Goal: Task Accomplishment & Management: Manage account settings

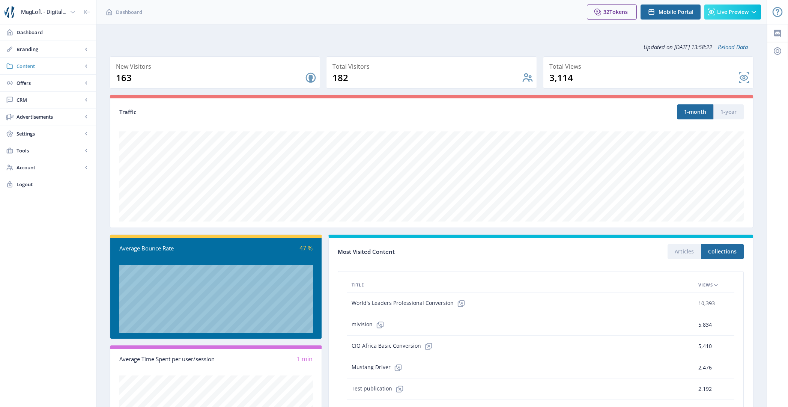
click at [51, 64] on span "Content" at bounding box center [50, 66] width 66 height 8
click at [58, 50] on span "Branding" at bounding box center [50, 49] width 66 height 8
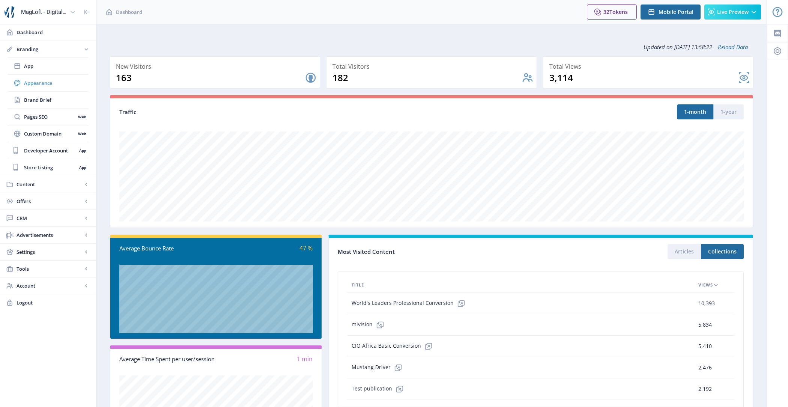
click at [58, 83] on span "Appearance" at bounding box center [56, 83] width 65 height 8
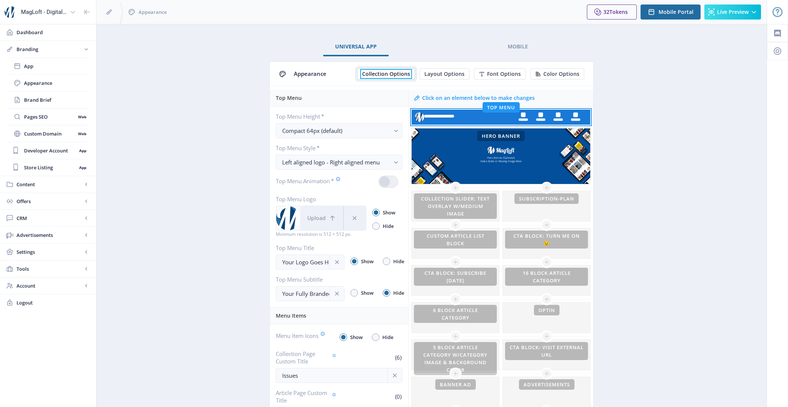
click at [393, 73] on span "Collection Options" at bounding box center [386, 74] width 48 height 6
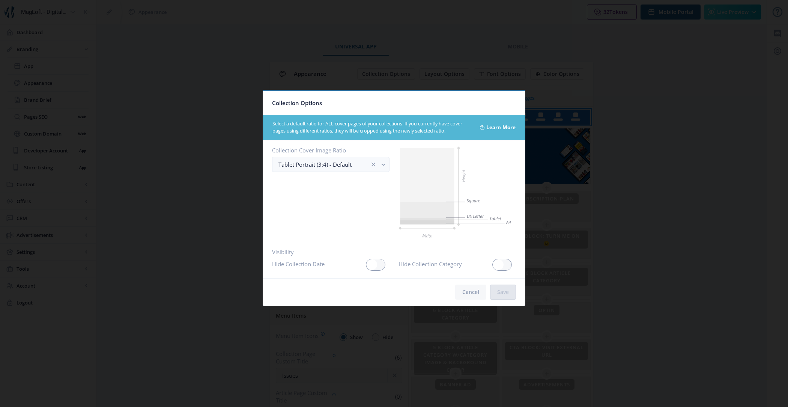
click at [465, 293] on button "Cancel" at bounding box center [470, 292] width 31 height 15
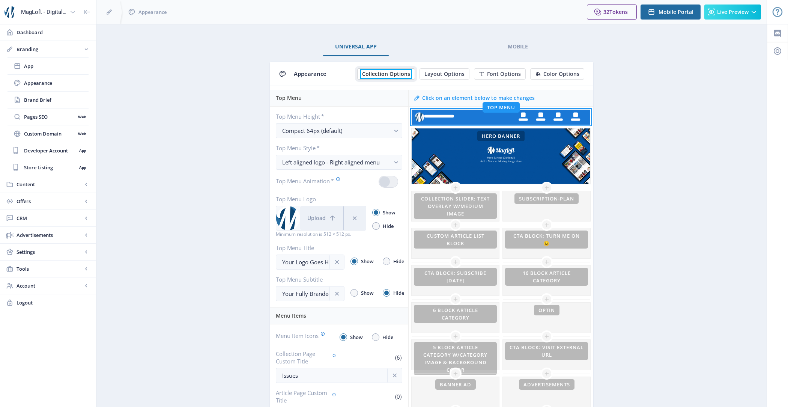
click at [387, 71] on span "Collection Options" at bounding box center [386, 74] width 48 height 6
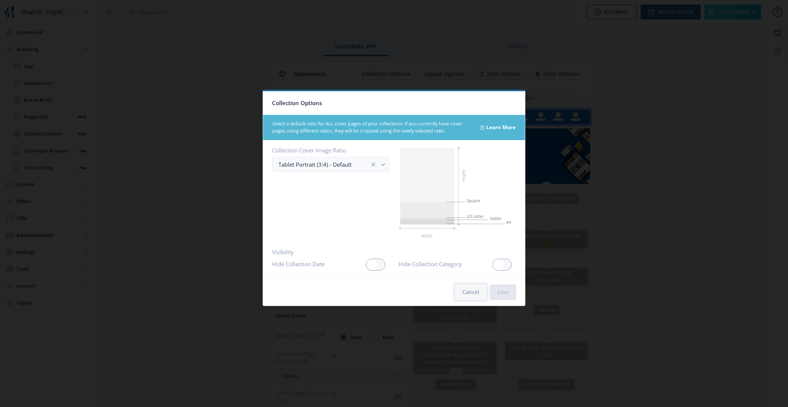
click at [469, 291] on button "Cancel" at bounding box center [470, 292] width 31 height 15
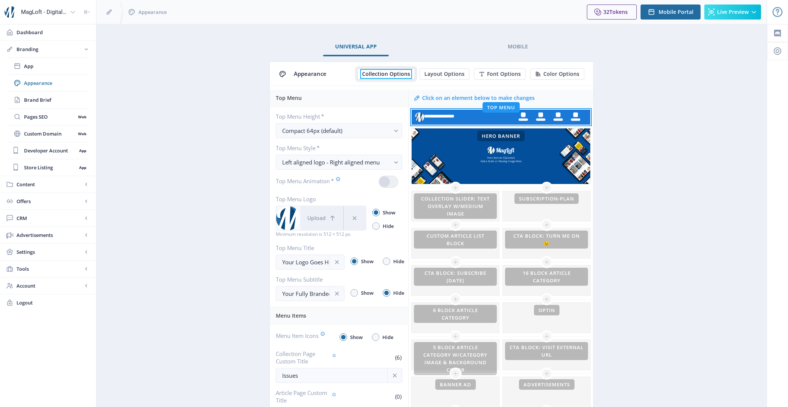
click at [389, 76] on span "Collection Options" at bounding box center [386, 74] width 48 height 6
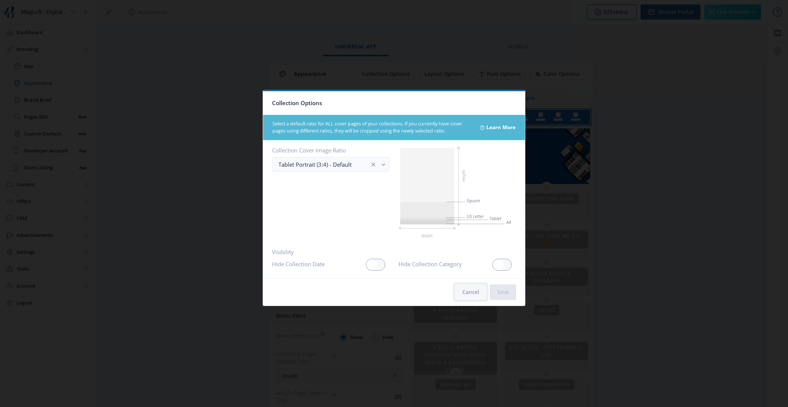
click at [474, 289] on button "Cancel" at bounding box center [470, 292] width 31 height 15
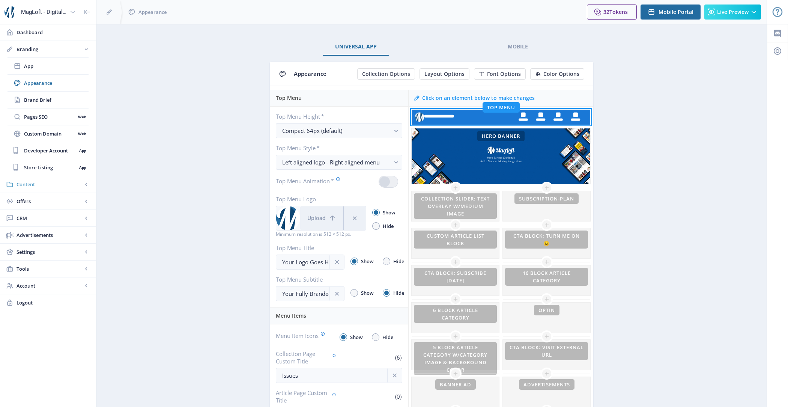
click at [50, 187] on span "Content" at bounding box center [50, 185] width 66 height 8
click at [61, 102] on span "Collections" at bounding box center [56, 100] width 65 height 8
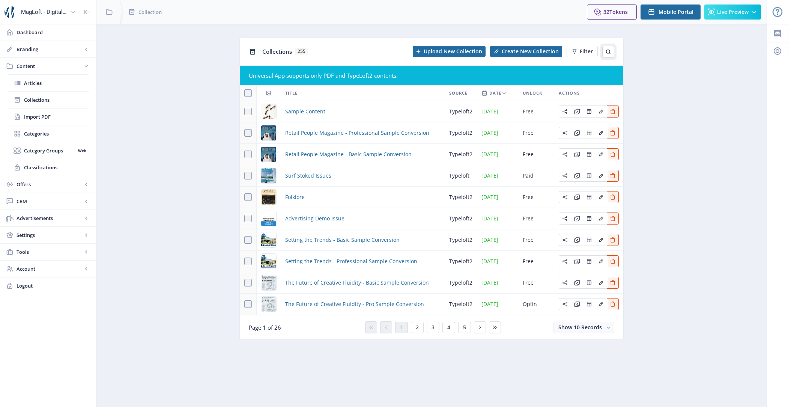
click at [610, 51] on icon at bounding box center [608, 52] width 5 height 5
type input "m"
click at [44, 48] on span "Branding" at bounding box center [50, 49] width 66 height 8
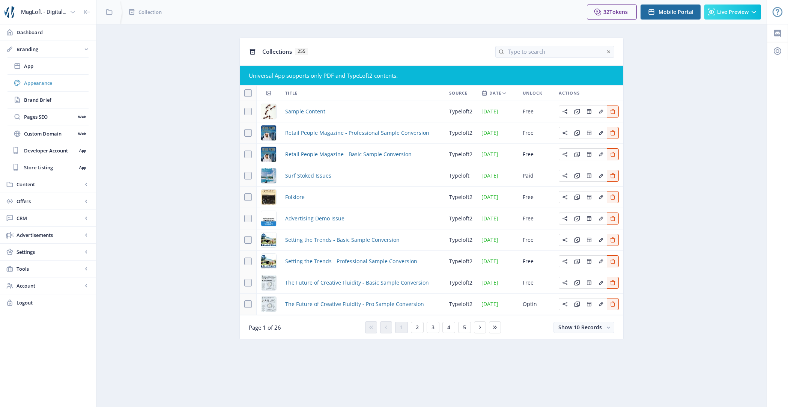
click at [45, 82] on span "Appearance" at bounding box center [56, 83] width 65 height 8
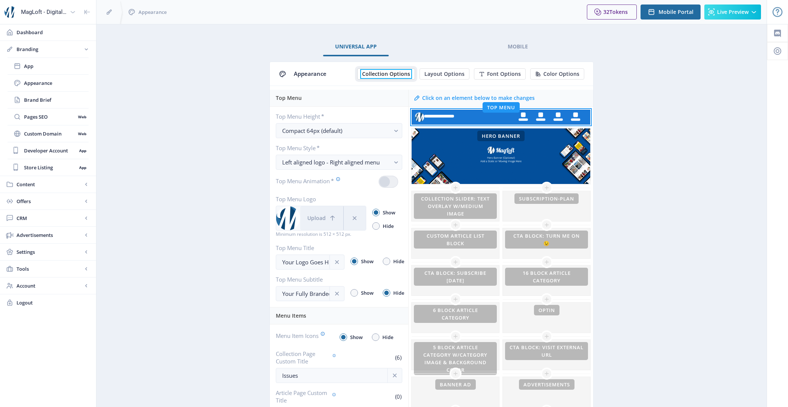
click at [404, 73] on span "Collection Options" at bounding box center [386, 74] width 48 height 6
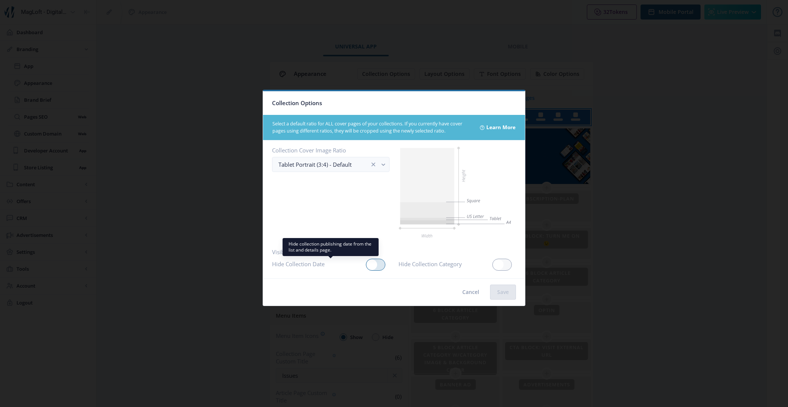
click at [374, 265] on span at bounding box center [372, 264] width 11 height 11
click at [366, 265] on input "checkbox" at bounding box center [366, 265] width 0 height 0
checkbox input "true"
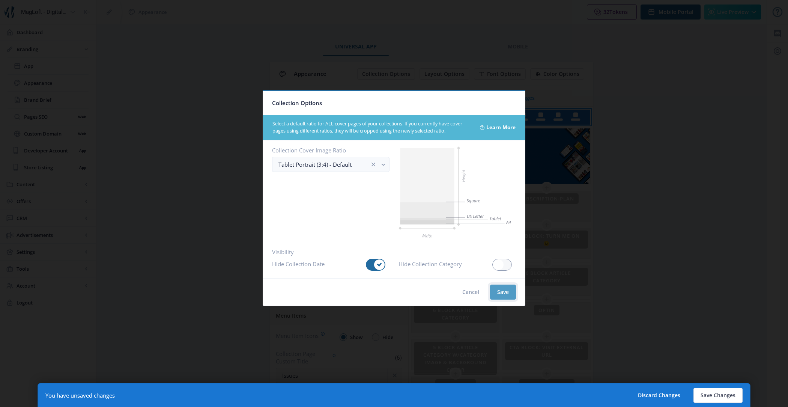
click at [503, 288] on button "Save" at bounding box center [503, 292] width 26 height 15
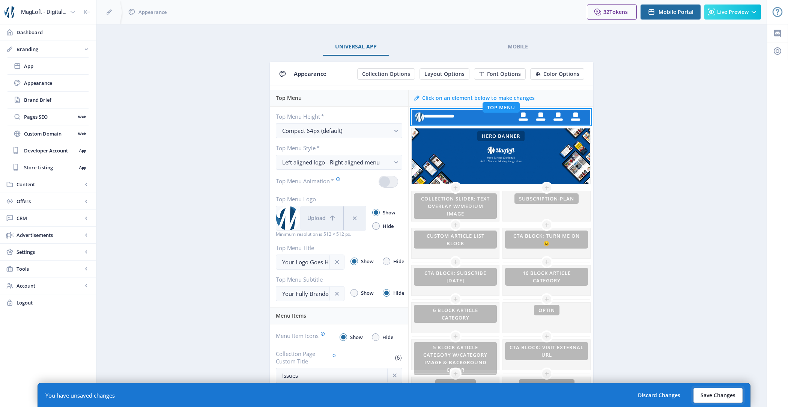
click at [725, 392] on button "Save Changes" at bounding box center [718, 395] width 49 height 15
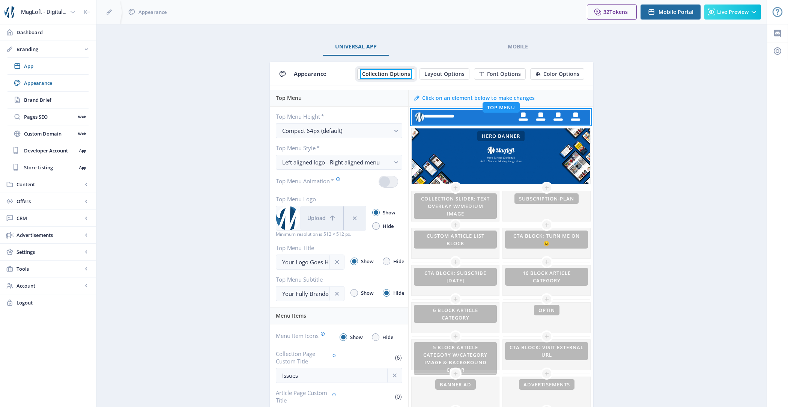
click at [396, 71] on span "Collection Options" at bounding box center [386, 74] width 48 height 6
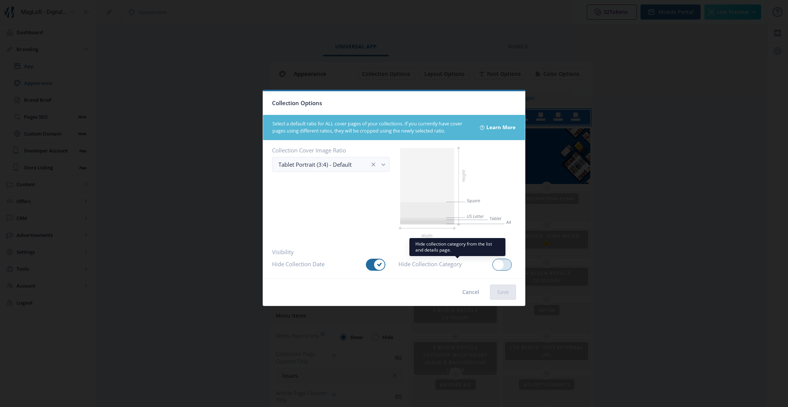
click at [508, 262] on div at bounding box center [503, 265] width 20 height 12
click at [493, 265] on input "checkbox" at bounding box center [493, 265] width 0 height 0
checkbox input "true"
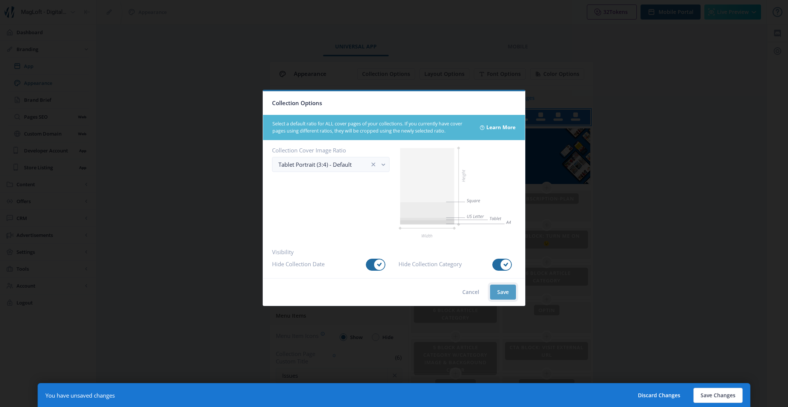
click at [508, 288] on button "Save" at bounding box center [503, 292] width 26 height 15
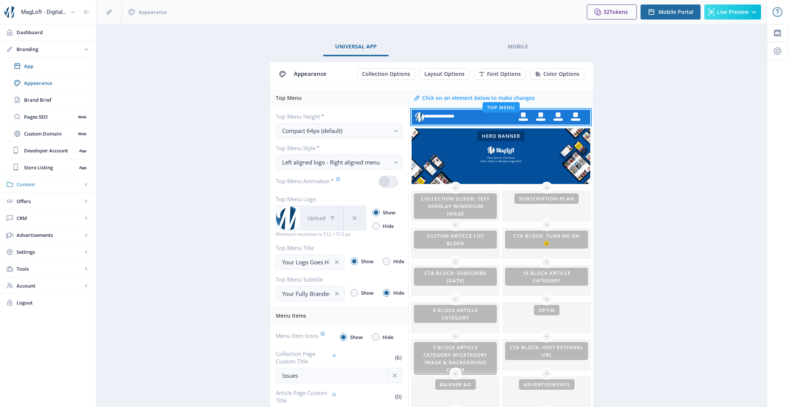
click at [36, 185] on span "Content" at bounding box center [50, 185] width 66 height 8
click at [67, 98] on span "Collections" at bounding box center [56, 100] width 65 height 8
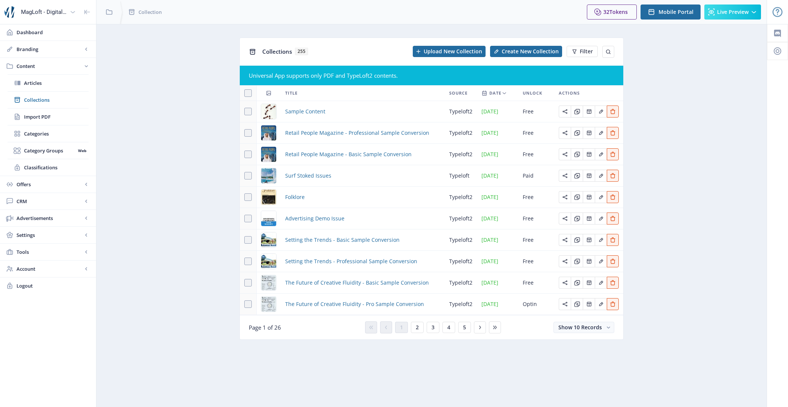
click at [306, 107] on span "Sample Content" at bounding box center [305, 111] width 40 height 9
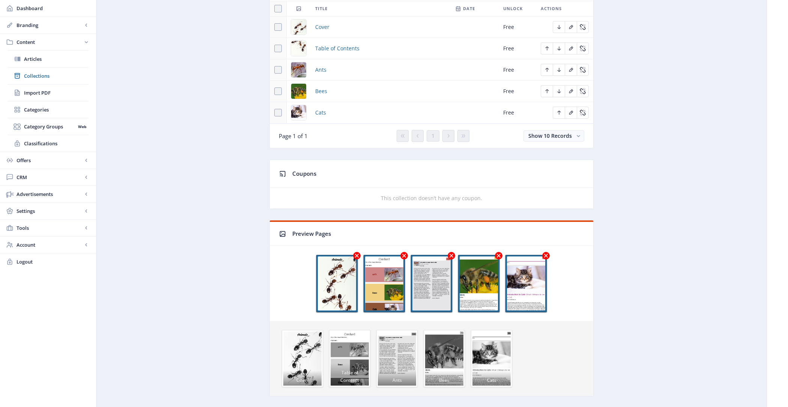
scroll to position [610, 0]
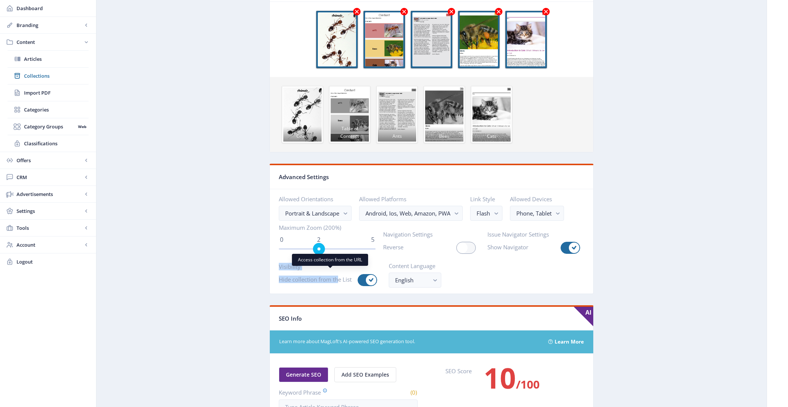
drag, startPoint x: 276, startPoint y: 261, endPoint x: 337, endPoint y: 277, distance: 63.1
click at [337, 277] on nb-card-body "Allowed Orientations Portrait & Landscape Allowed Platforms Android, Ios, Web, …" at bounding box center [432, 241] width 324 height 104
click at [337, 283] on nb-card-body "Allowed Orientations Portrait & Landscape Allowed Platforms Android, Ios, Web, …" at bounding box center [432, 241] width 324 height 104
drag, startPoint x: 277, startPoint y: 273, endPoint x: 352, endPoint y: 273, distance: 74.3
click at [352, 273] on nb-card-body "Allowed Orientations Portrait & Landscape Allowed Platforms Android, Ios, Web, …" at bounding box center [432, 241] width 324 height 104
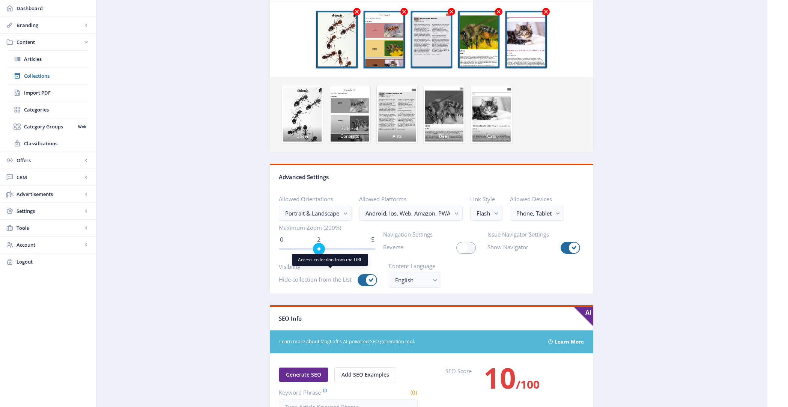
copy label "Hide collection from the List"
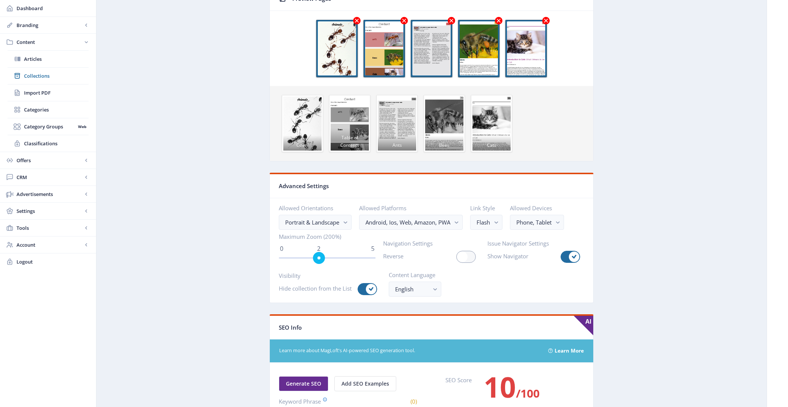
scroll to position [612, 0]
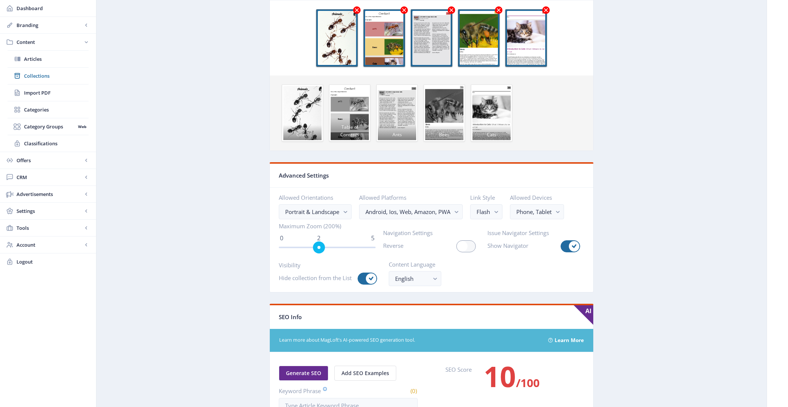
click at [249, 191] on app-content-issue "Generate Post Sample Content typeloft2 Open in Editor Pack Delete Cover Upload …" at bounding box center [432, 19] width 644 height 1187
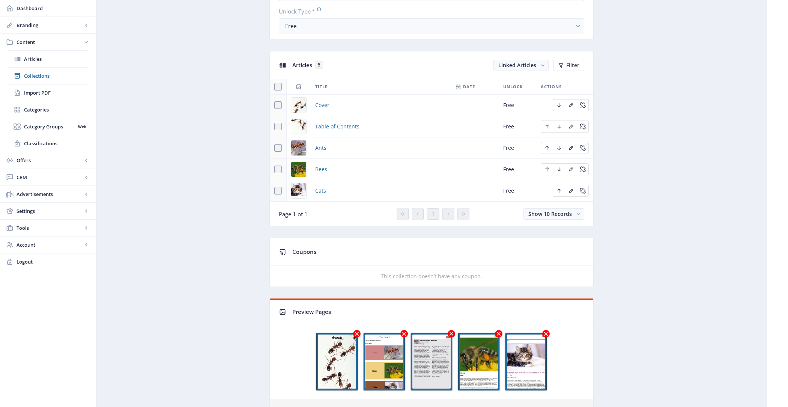
scroll to position [0, 0]
